Goal: Information Seeking & Learning: Learn about a topic

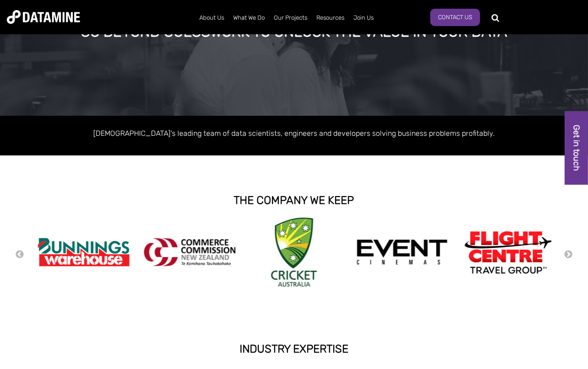
scroll to position [137, 0]
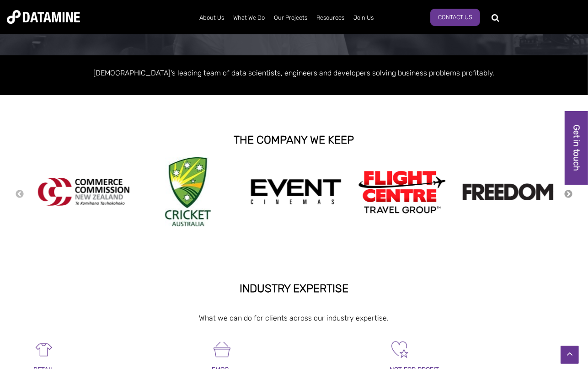
click at [567, 193] on button "Next" at bounding box center [568, 194] width 9 height 10
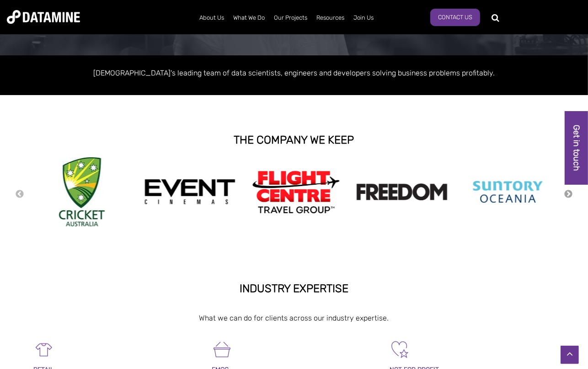
click at [567, 193] on button "Next" at bounding box center [568, 194] width 9 height 10
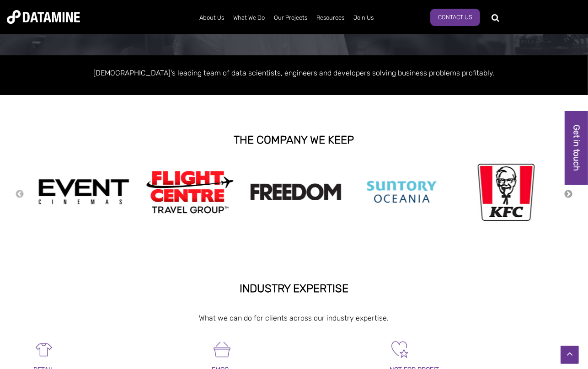
click at [567, 193] on button "Next" at bounding box center [568, 194] width 9 height 10
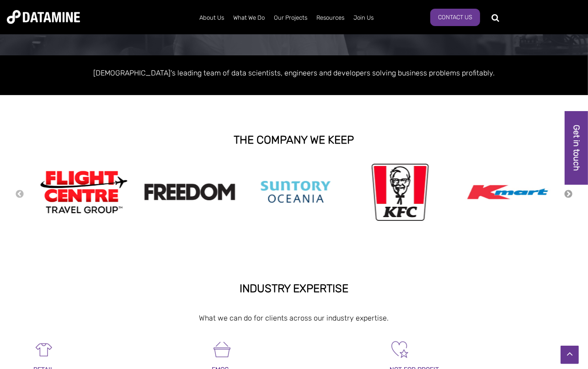
click at [567, 193] on button "Next" at bounding box center [568, 194] width 9 height 10
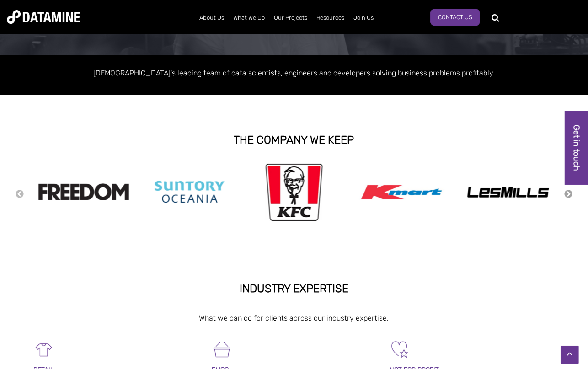
click at [567, 193] on button "Next" at bounding box center [568, 194] width 9 height 10
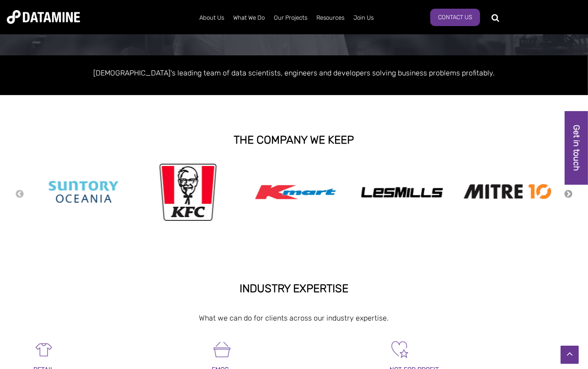
click at [567, 193] on button "Next" at bounding box center [568, 194] width 9 height 10
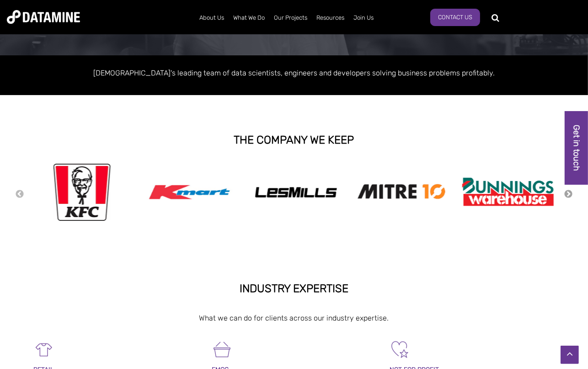
click at [567, 193] on button "Next" at bounding box center [568, 194] width 9 height 10
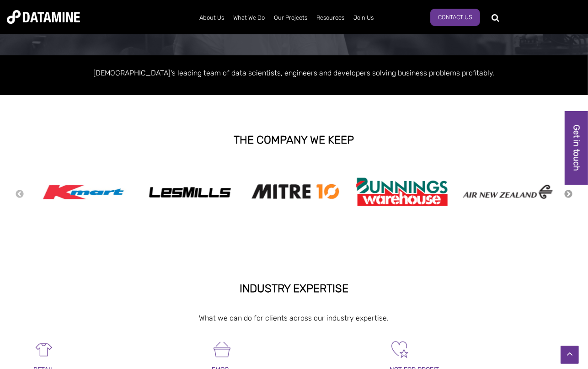
click at [567, 193] on button "Next" at bounding box center [568, 194] width 9 height 10
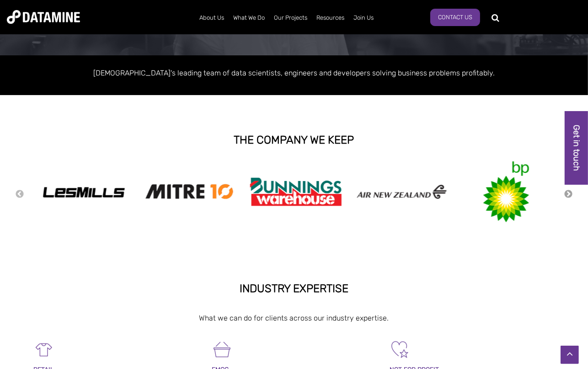
click at [567, 193] on button "Next" at bounding box center [568, 194] width 9 height 10
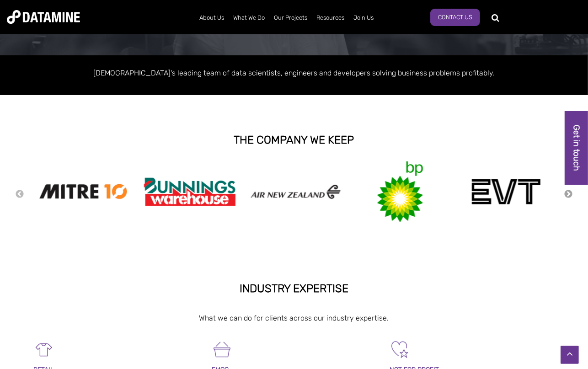
click at [567, 193] on button "Next" at bounding box center [568, 194] width 9 height 10
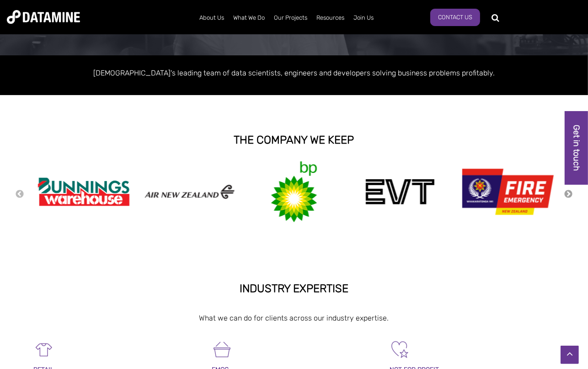
click at [567, 193] on button "Next" at bounding box center [568, 194] width 9 height 10
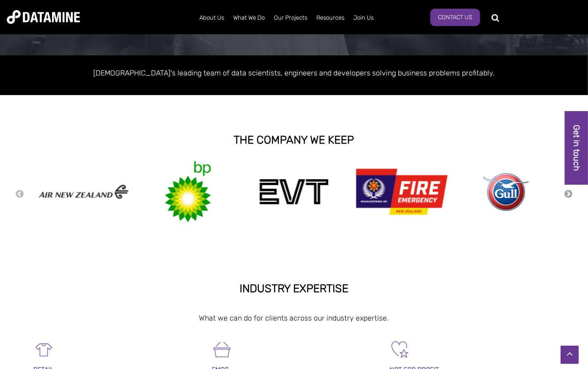
click at [567, 193] on button "Next" at bounding box center [568, 194] width 9 height 10
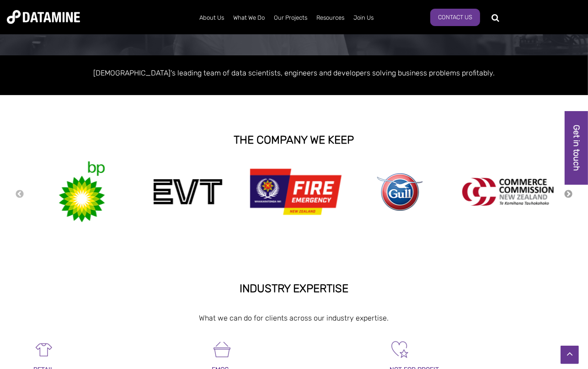
click at [567, 193] on button "Next" at bounding box center [568, 194] width 9 height 10
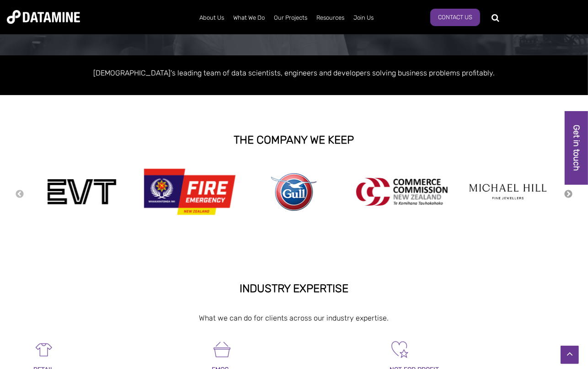
click at [567, 193] on button "Next" at bounding box center [568, 194] width 9 height 10
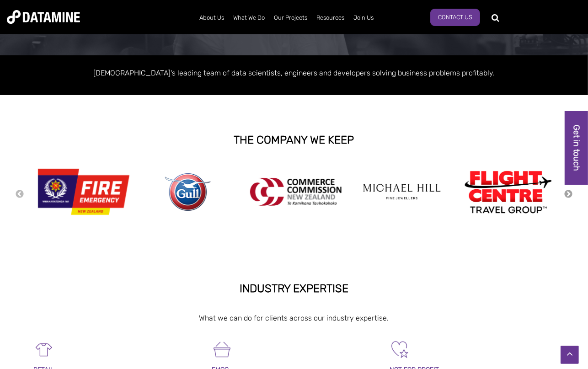
click at [567, 193] on button "Next" at bounding box center [568, 194] width 9 height 10
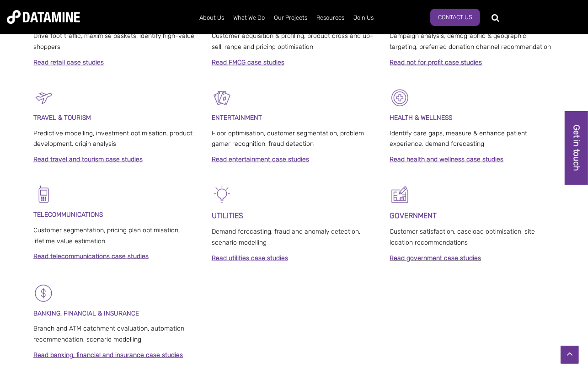
scroll to position [283, 0]
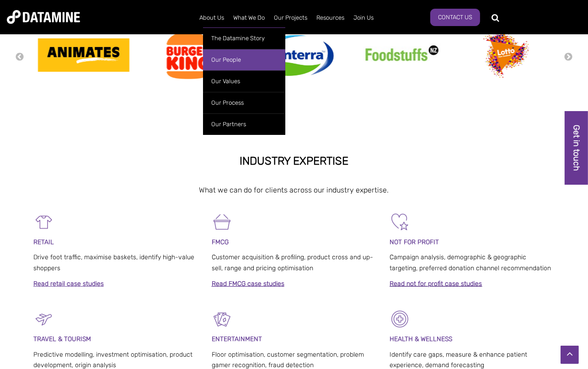
click at [222, 63] on link "Our People" at bounding box center [244, 59] width 82 height 21
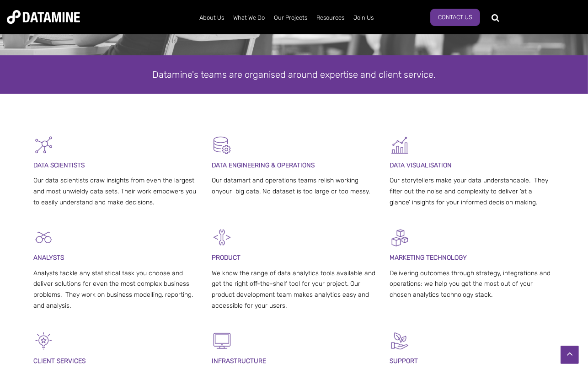
scroll to position [183, 0]
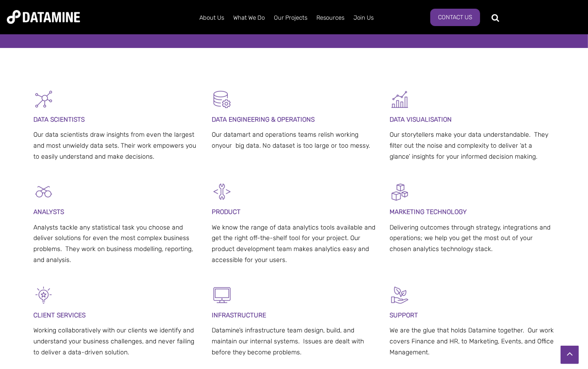
click at [426, 210] on span "MARKETING TECHNOLOGY" at bounding box center [427, 212] width 77 height 8
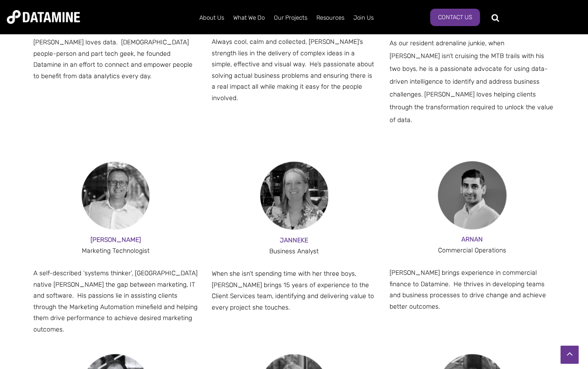
scroll to position [731, 0]
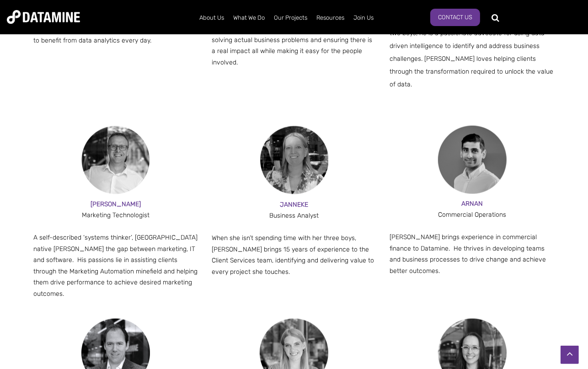
click at [113, 200] on span "ANDY" at bounding box center [116, 204] width 50 height 8
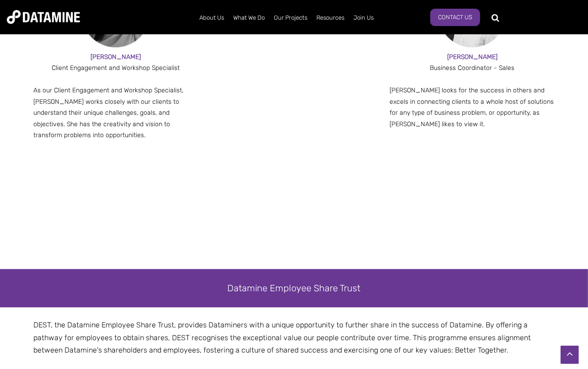
scroll to position [1261, 0]
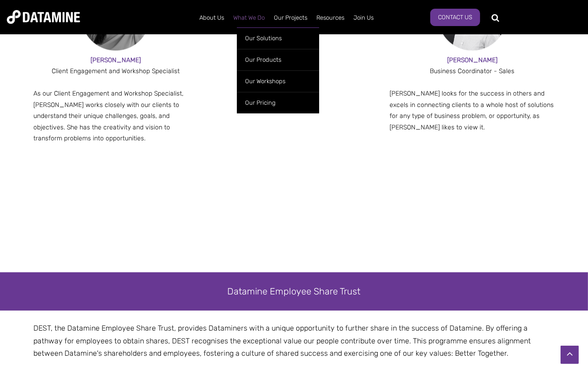
click at [253, 18] on link "What We Do" at bounding box center [249, 18] width 41 height 24
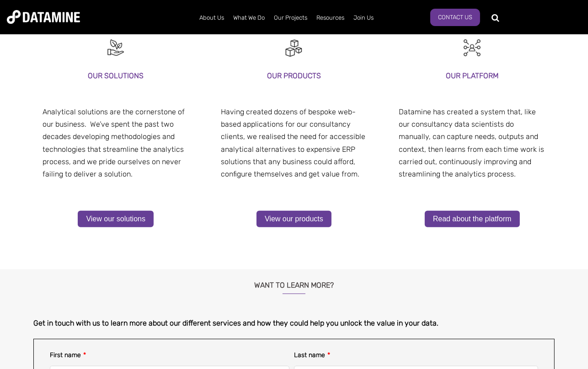
scroll to position [183, 0]
click at [456, 221] on link "Read about the platform" at bounding box center [472, 219] width 95 height 16
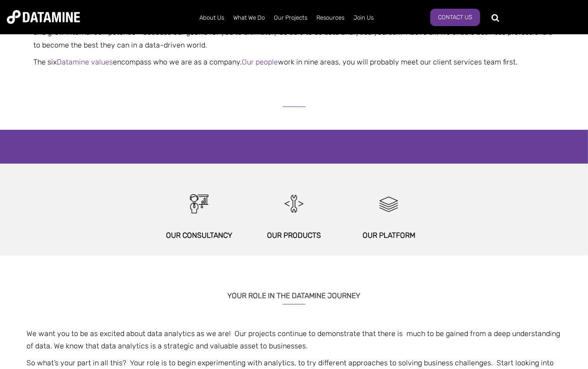
scroll to position [365, 0]
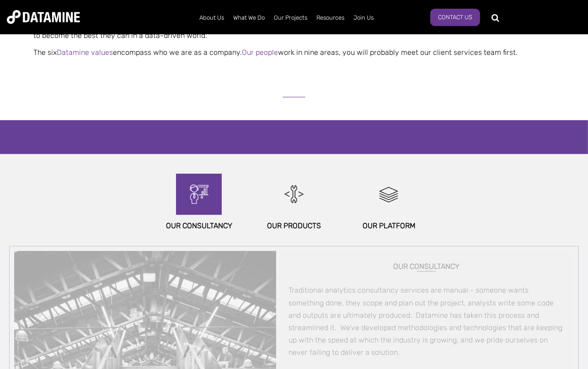
click at [206, 200] on img at bounding box center [198, 194] width 39 height 41
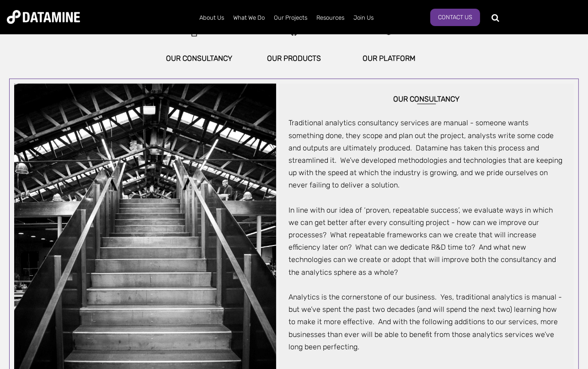
scroll to position [319, 0]
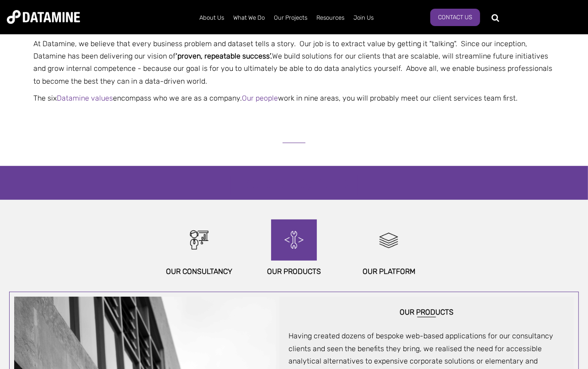
click at [290, 245] on img at bounding box center [293, 239] width 39 height 41
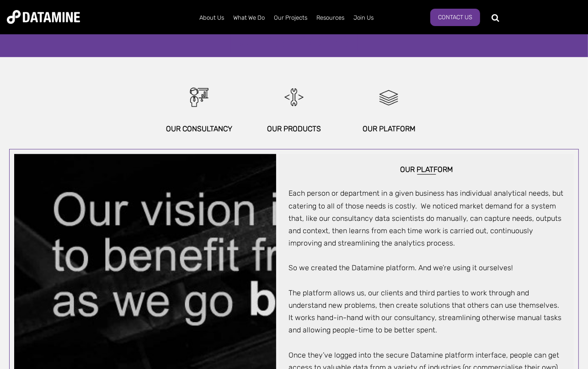
scroll to position [456, 0]
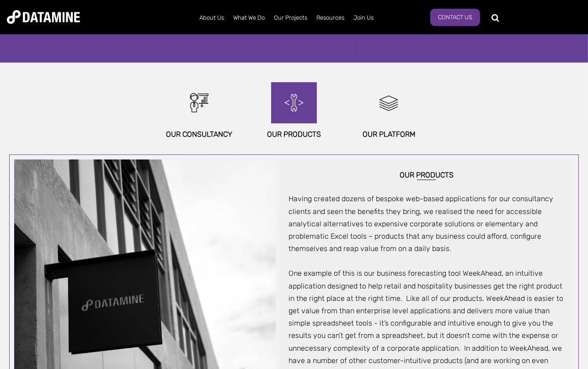
click at [290, 102] on img at bounding box center [293, 102] width 39 height 41
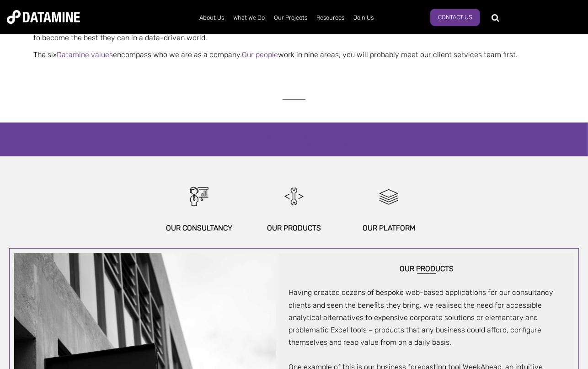
scroll to position [319, 0]
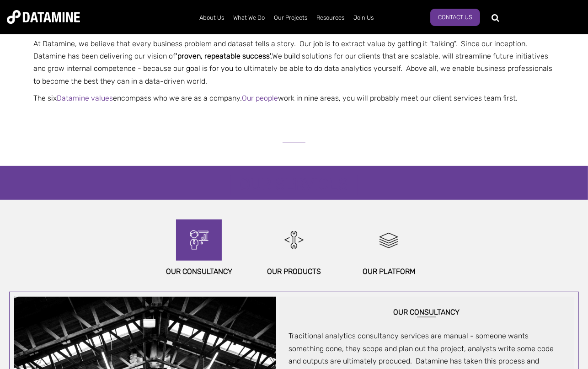
click at [192, 237] on img at bounding box center [198, 239] width 39 height 41
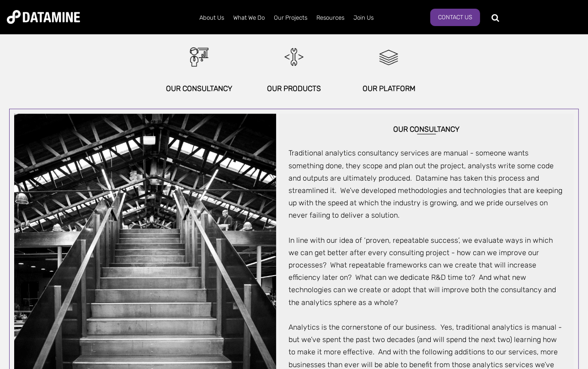
scroll to position [0, 0]
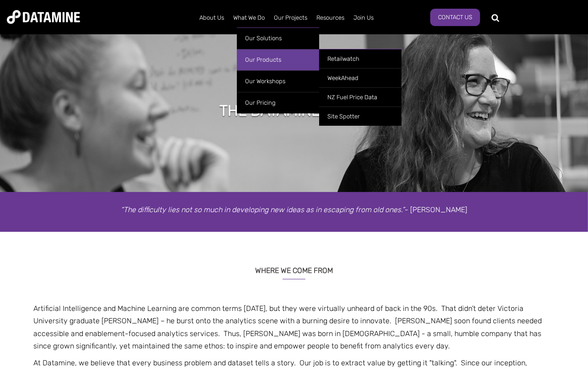
click at [260, 59] on link "Our Products" at bounding box center [278, 59] width 82 height 21
